Goal: Task Accomplishment & Management: Use online tool/utility

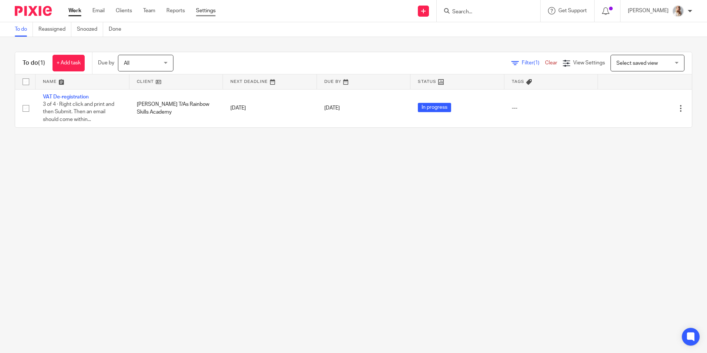
click at [199, 11] on link "Settings" at bounding box center [206, 10] width 20 height 7
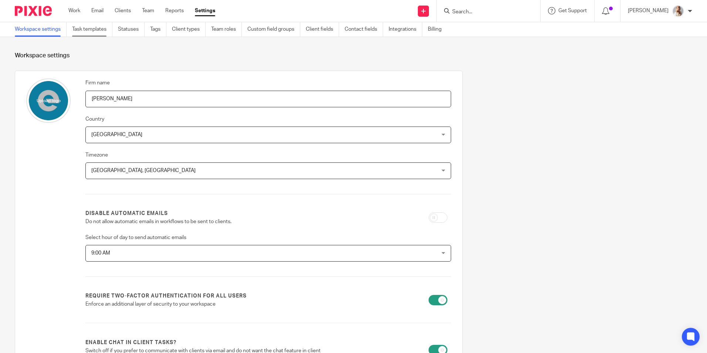
click at [92, 34] on link "Task templates" at bounding box center [92, 29] width 40 height 14
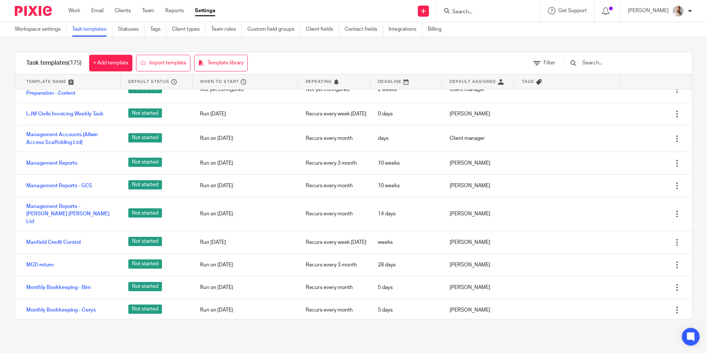
scroll to position [1479, 0]
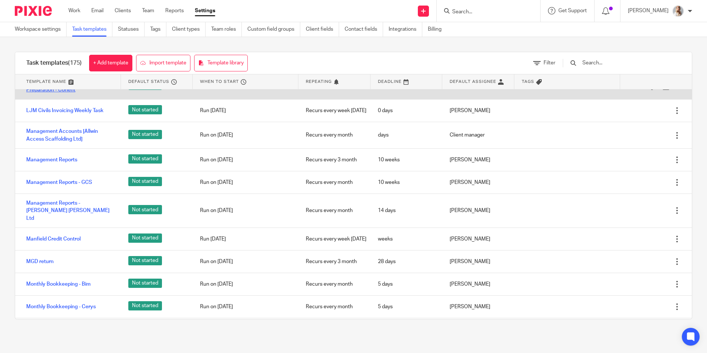
click at [54, 94] on link "Limited Company Accounts Preparation - Corient" at bounding box center [69, 86] width 87 height 15
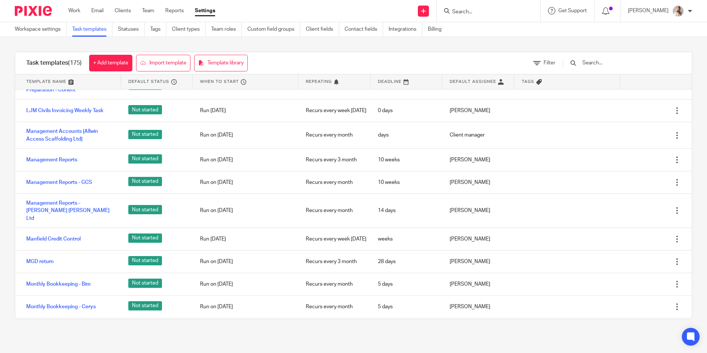
drag, startPoint x: 54, startPoint y: 107, endPoint x: 1, endPoint y: 147, distance: 66.6
click at [0, 153] on div "Task templates (175) + Add template Import template Template library Filter Tem…" at bounding box center [353, 185] width 707 height 297
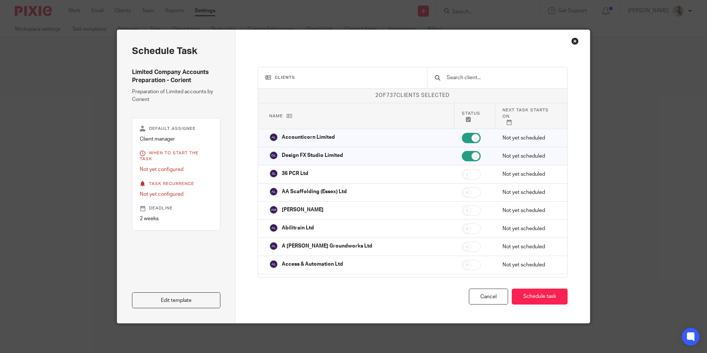
click at [573, 40] on div "Close this dialog window" at bounding box center [574, 40] width 7 height 7
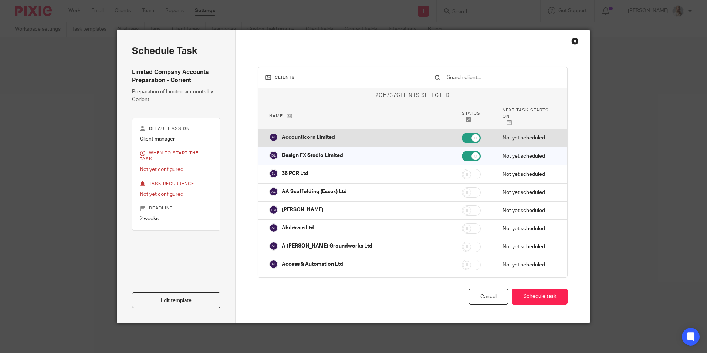
click at [462, 133] on input "checkbox" at bounding box center [471, 138] width 19 height 10
checkbox input "false"
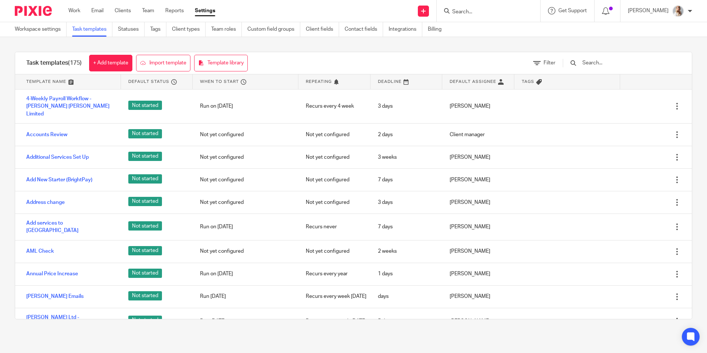
click at [491, 13] on input "Search" at bounding box center [484, 12] width 67 height 7
click at [618, 64] on input "text" at bounding box center [625, 63] width 86 height 8
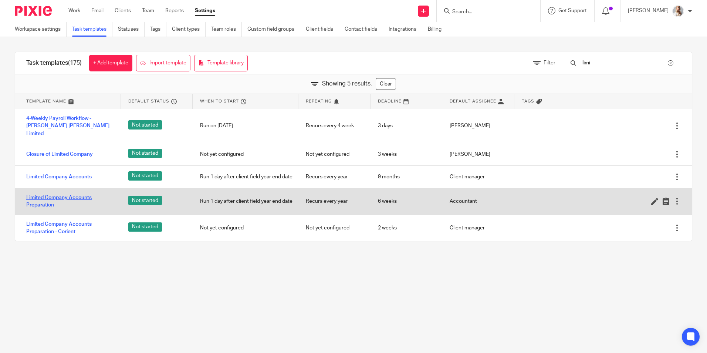
type input "limi"
click at [40, 197] on link "Limited Company Accounts Preparation" at bounding box center [69, 201] width 87 height 15
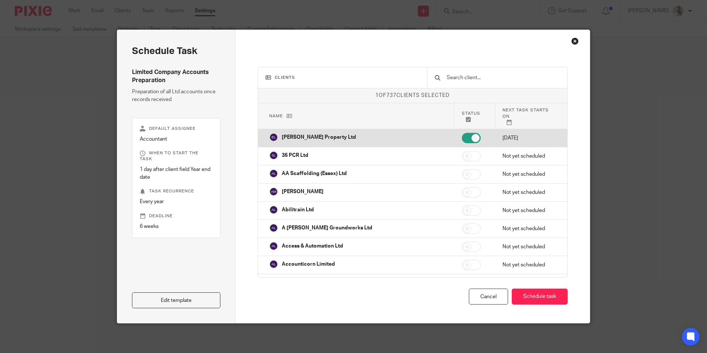
click at [462, 133] on input "checkbox" at bounding box center [471, 138] width 19 height 10
checkbox input "false"
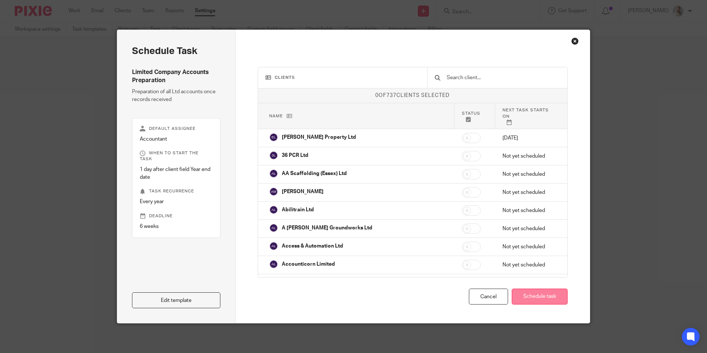
click at [537, 294] on button "Schedule task" at bounding box center [540, 296] width 56 height 16
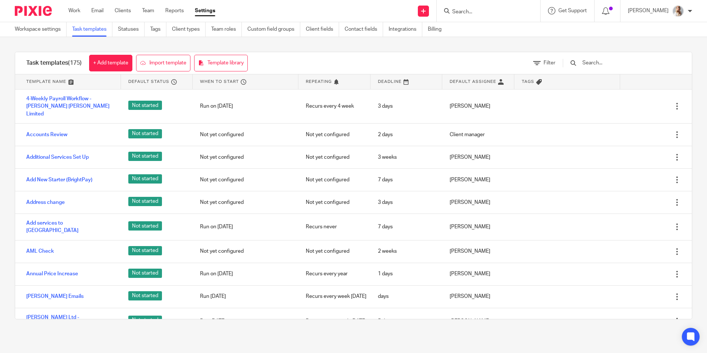
click at [597, 62] on input "text" at bounding box center [625, 63] width 86 height 8
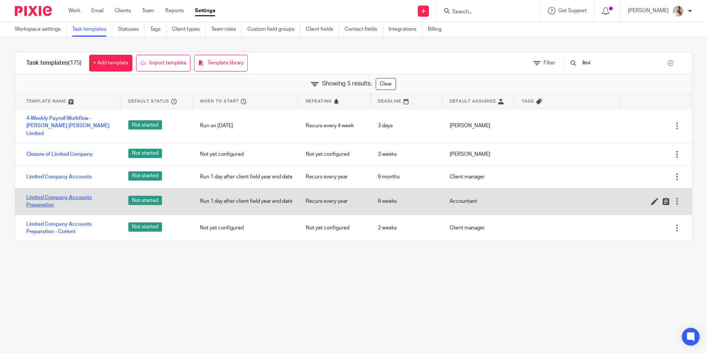
type input "limi"
click at [45, 198] on link "Limited Company Accounts Preparation" at bounding box center [69, 201] width 87 height 15
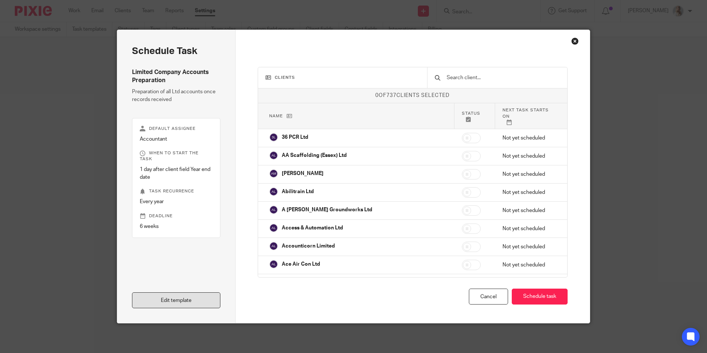
click at [171, 302] on link "Edit template" at bounding box center [176, 300] width 88 height 16
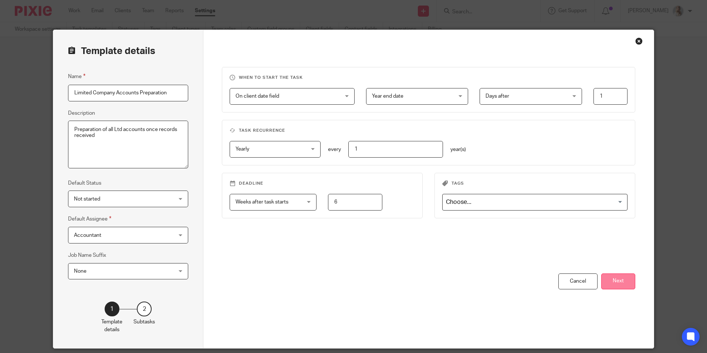
click at [625, 283] on button "Next" at bounding box center [618, 281] width 34 height 16
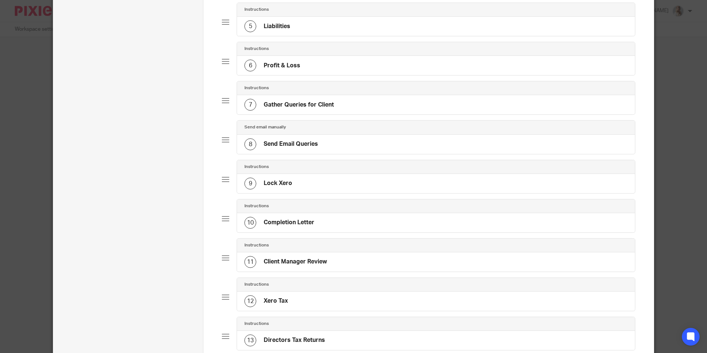
scroll to position [259, 0]
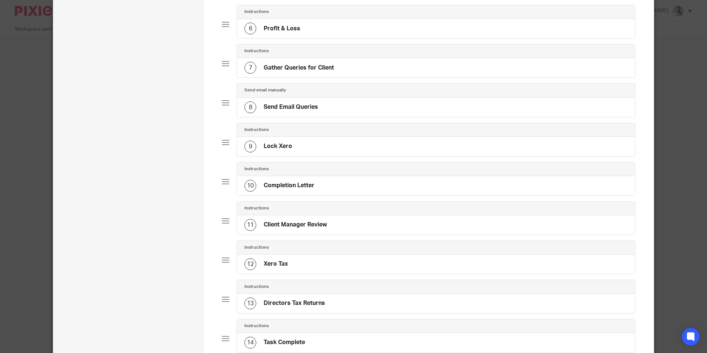
click at [281, 271] on div "12 Xero Tax" at bounding box center [435, 263] width 397 height 19
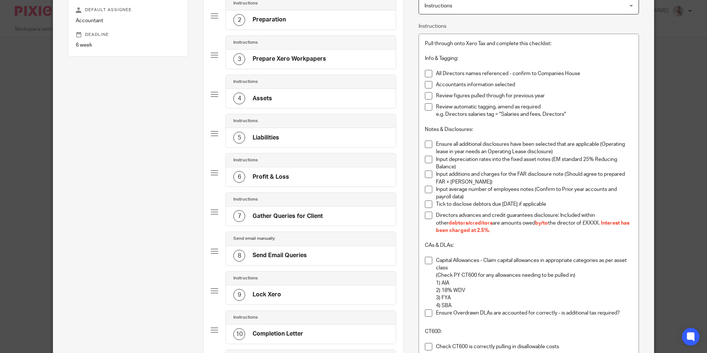
scroll to position [111, 0]
drag, startPoint x: 489, startPoint y: 232, endPoint x: 558, endPoint y: 215, distance: 70.4
click at [558, 215] on p "Directors advances and credit guarantees disclosure: Included within other debt…" at bounding box center [534, 222] width 196 height 23
copy p "Included within other debtors/creditors are amounts owed by/to the director of …"
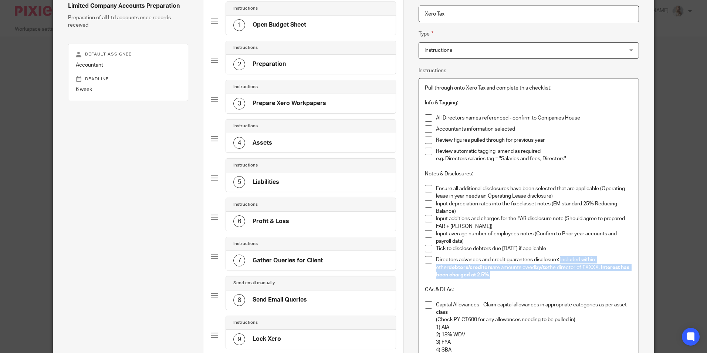
scroll to position [0, 0]
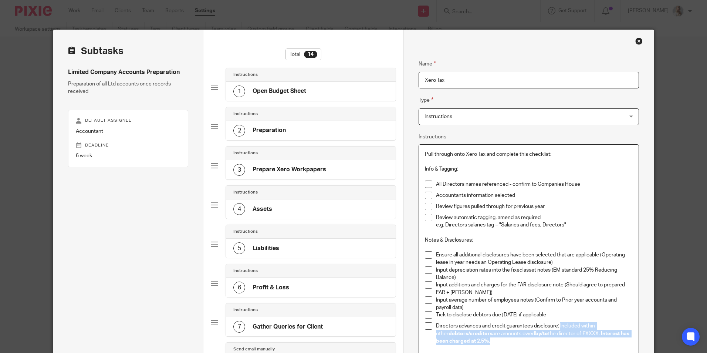
click at [635, 41] on div "Close this dialog window" at bounding box center [638, 40] width 7 height 7
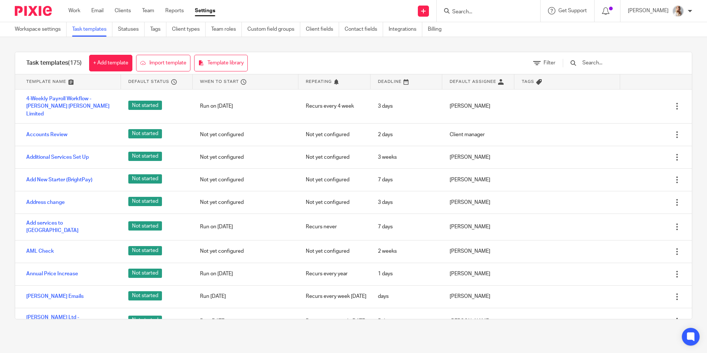
click at [480, 13] on input "Search" at bounding box center [484, 12] width 67 height 7
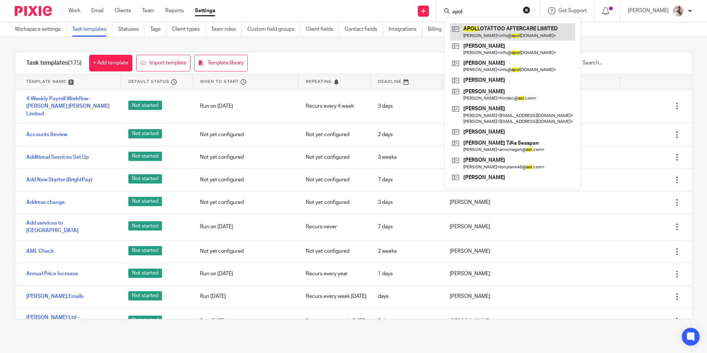
type input "apol"
click at [479, 30] on link at bounding box center [512, 31] width 125 height 17
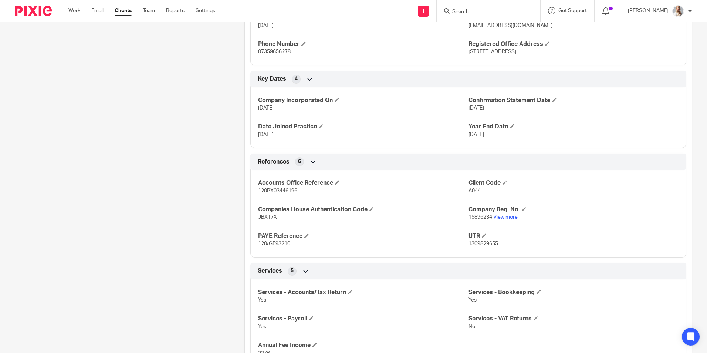
scroll to position [370, 0]
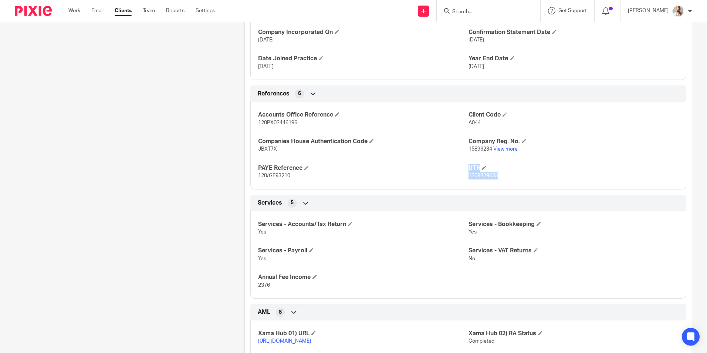
drag, startPoint x: 501, startPoint y: 186, endPoint x: 453, endPoint y: 184, distance: 48.8
click at [453, 184] on div "Accounts Office Reference 120PX03446196 Client Code A044 Companies House Authen…" at bounding box center [468, 142] width 436 height 93
drag, startPoint x: 453, startPoint y: 184, endPoint x: 507, endPoint y: 179, distance: 54.6
click at [501, 183] on div "Accounts Office Reference 120PX03446196 Client Code A044 Companies House Authen…" at bounding box center [468, 142] width 436 height 93
drag, startPoint x: 504, startPoint y: 177, endPoint x: 463, endPoint y: 179, distance: 40.7
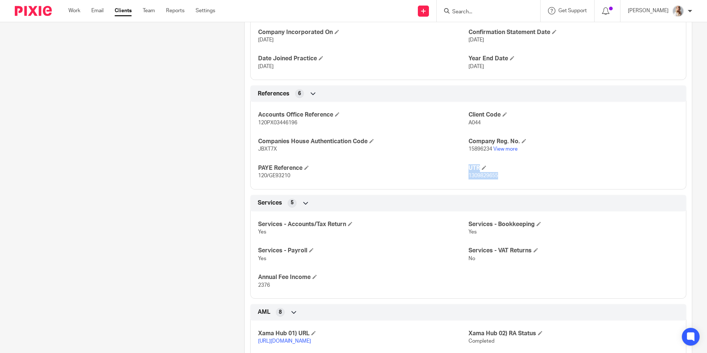
click at [463, 179] on div "Accounts Office Reference 120PX03446196 Client Code A044 Companies House Authen…" at bounding box center [468, 142] width 436 height 93
drag, startPoint x: 463, startPoint y: 179, endPoint x: 500, endPoint y: 174, distance: 37.0
click at [490, 177] on span "1309829655" at bounding box center [483, 175] width 30 height 5
drag, startPoint x: 500, startPoint y: 174, endPoint x: 464, endPoint y: 177, distance: 36.0
click at [468, 177] on p "1309829655" at bounding box center [573, 175] width 210 height 7
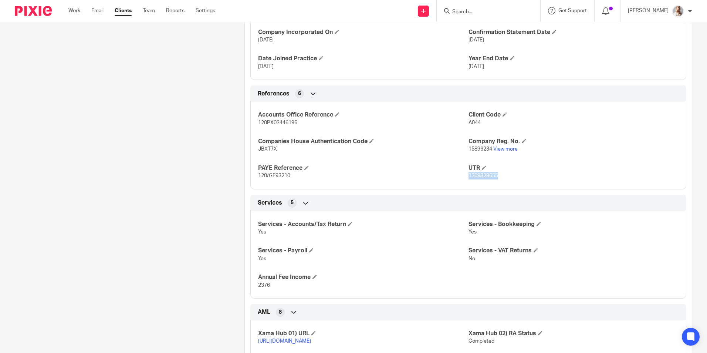
copy span "1309829655"
